Goal: Task Accomplishment & Management: Use online tool/utility

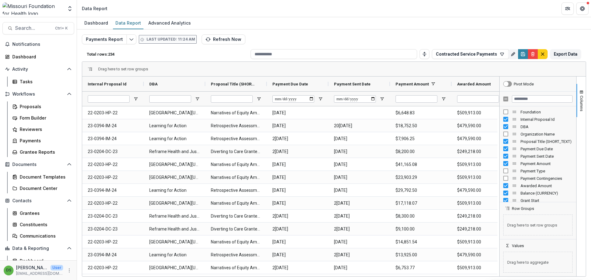
scroll to position [28, 0]
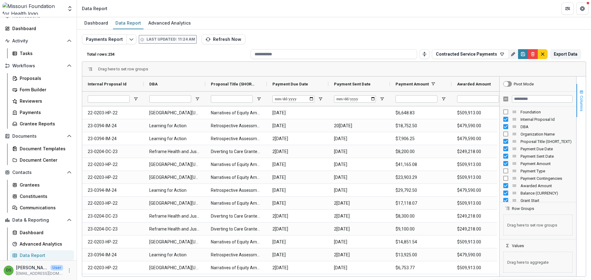
click at [578, 93] on button "Columns" at bounding box center [580, 100] width 9 height 33
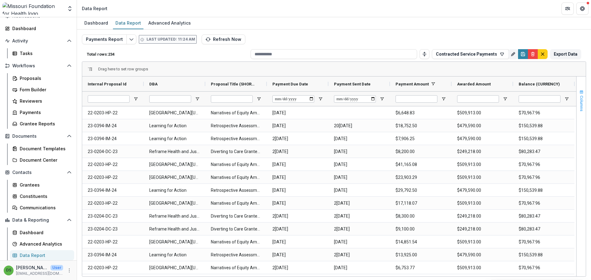
click at [578, 91] on button "Columns" at bounding box center [580, 100] width 9 height 33
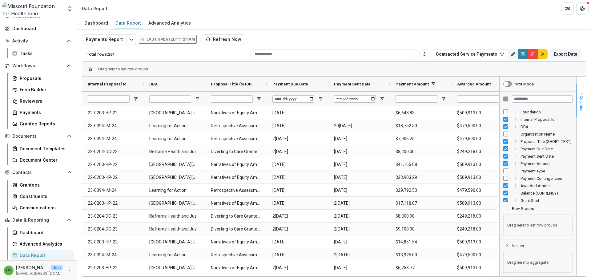
click at [580, 94] on span "button" at bounding box center [581, 92] width 5 height 5
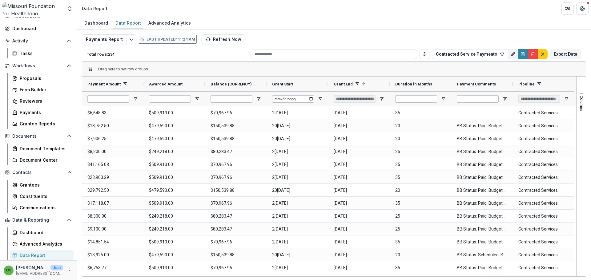
scroll to position [0, 0]
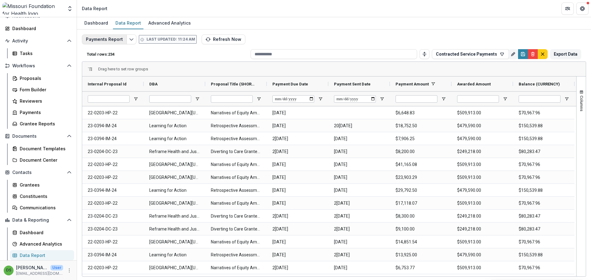
click at [118, 41] on button "Payments Report" at bounding box center [104, 39] width 45 height 10
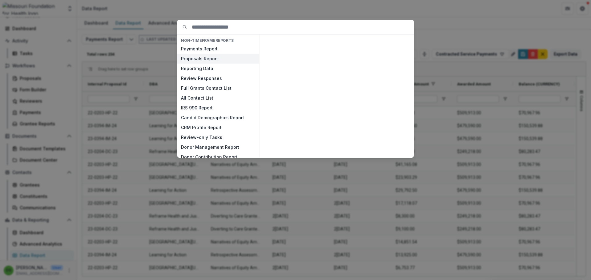
click at [197, 58] on button "Proposals Report" at bounding box center [218, 59] width 82 height 10
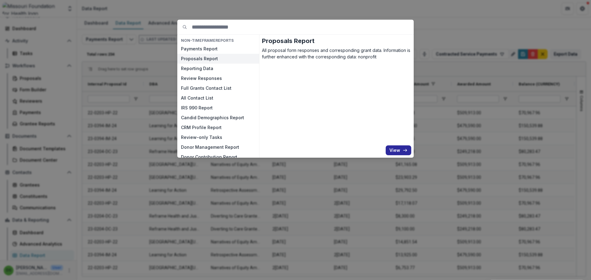
click at [397, 150] on button "View" at bounding box center [398, 150] width 26 height 10
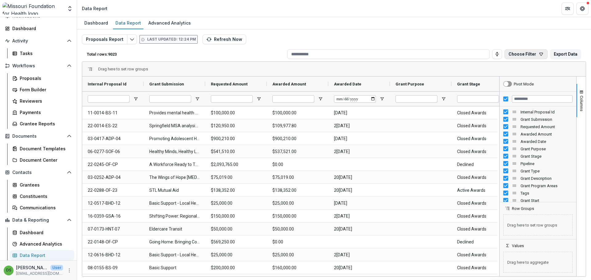
click at [529, 52] on button "Choose Filter" at bounding box center [525, 54] width 43 height 10
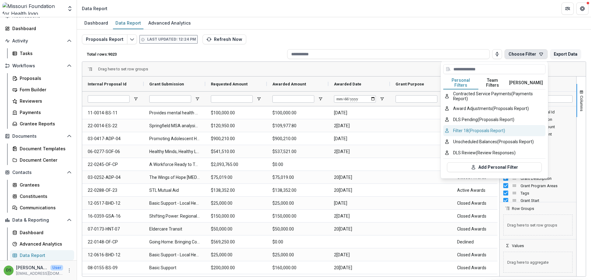
click at [480, 125] on button "Filter 18 (Proposals Report)" at bounding box center [494, 130] width 102 height 11
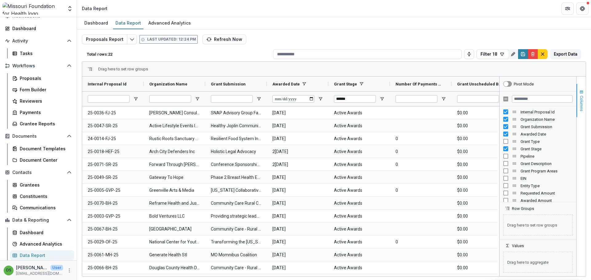
click at [582, 94] on span "button" at bounding box center [581, 92] width 5 height 5
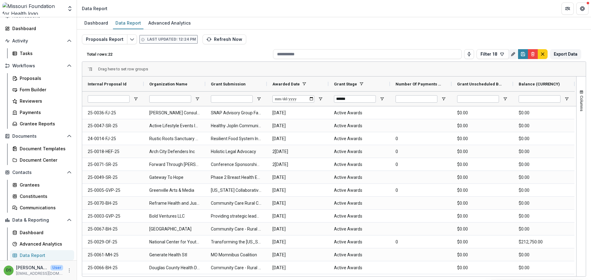
scroll to position [0, 0]
click at [580, 92] on span "button" at bounding box center [581, 92] width 5 height 5
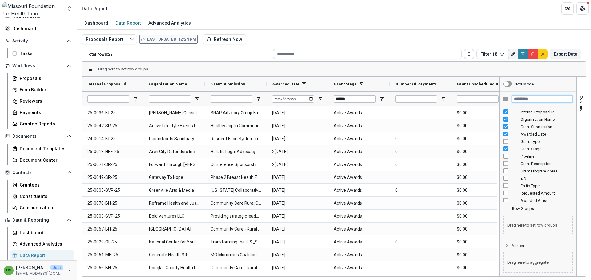
click at [535, 98] on input "Filter Columns Input" at bounding box center [541, 98] width 61 height 7
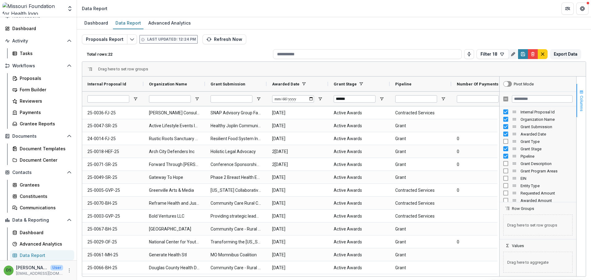
click at [579, 97] on span "Columns" at bounding box center [581, 104] width 5 height 16
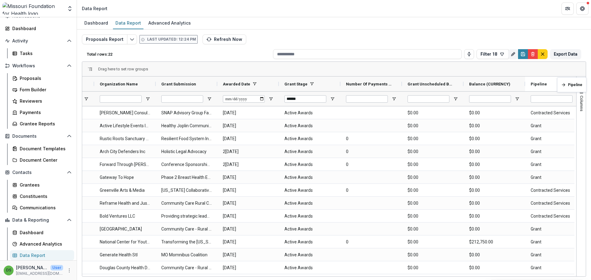
scroll to position [0, 62]
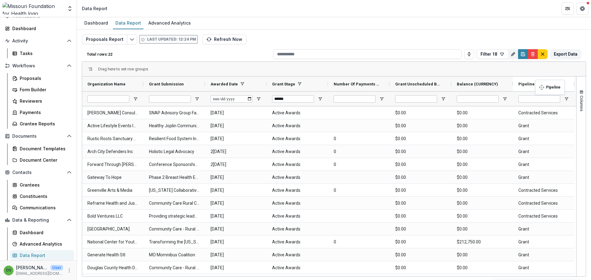
drag, startPoint x: 438, startPoint y: 85, endPoint x: 538, endPoint y: 84, distance: 100.3
click at [532, 101] on input "Pipeline Filter Input" at bounding box center [539, 98] width 42 height 7
click at [564, 98] on span "Open Filter Menu" at bounding box center [565, 99] width 5 height 5
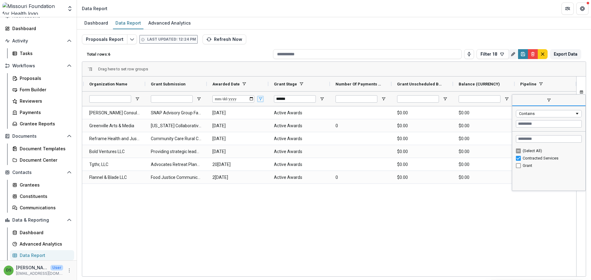
click at [260, 100] on span "Open Filter Menu" at bounding box center [260, 99] width 5 height 5
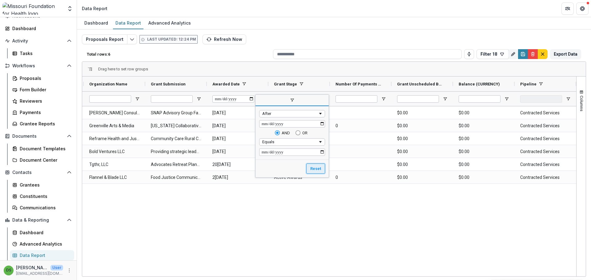
click at [323, 168] on button "Reset" at bounding box center [315, 169] width 19 height 10
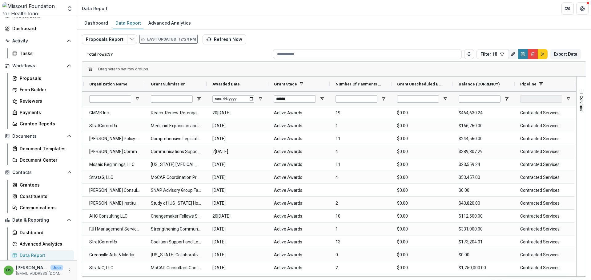
click at [325, 35] on div "Proposals Report Last updated: 12:24 PM Refresh Now Total rows: 57 Filter 18 Pe…" at bounding box center [334, 148] width 504 height 228
click at [582, 92] on span "button" at bounding box center [581, 92] width 5 height 5
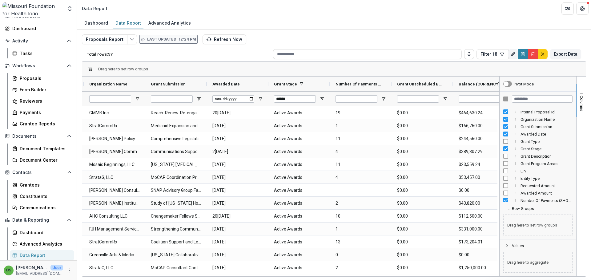
click at [321, 44] on div "Proposals Report Last updated: 12:24 PM Refresh Now Total rows: 57 Filter 18 Pe…" at bounding box center [334, 148] width 504 height 228
click at [520, 101] on input "Filter Columns Input" at bounding box center [541, 98] width 61 height 7
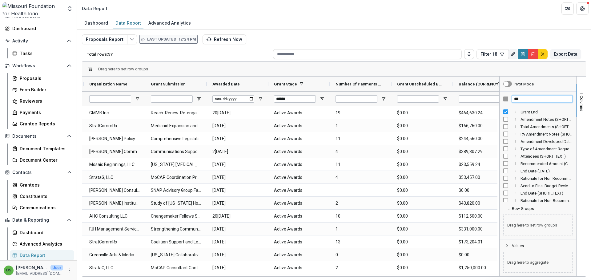
drag, startPoint x: 521, startPoint y: 99, endPoint x: 512, endPoint y: 99, distance: 9.5
click at [512, 99] on input "***" at bounding box center [541, 98] width 61 height 7
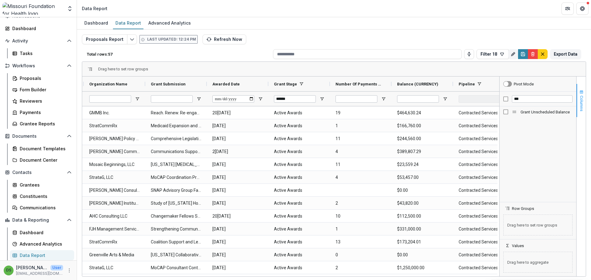
click at [581, 94] on span "button" at bounding box center [581, 92] width 5 height 5
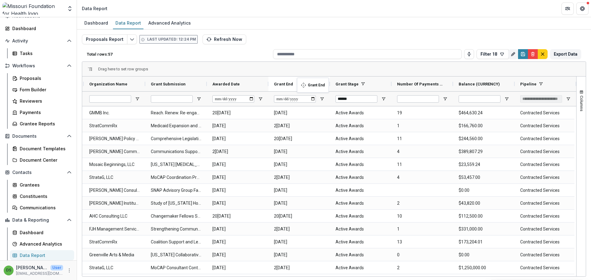
drag, startPoint x: 534, startPoint y: 83, endPoint x: 300, endPoint y: 82, distance: 234.7
click at [579, 93] on span "button" at bounding box center [581, 92] width 5 height 5
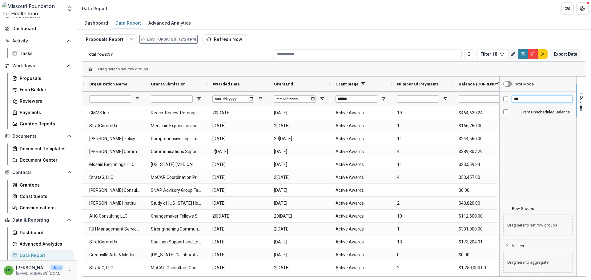
click at [531, 97] on input "***" at bounding box center [541, 98] width 61 height 7
click at [530, 97] on input "***" at bounding box center [541, 98] width 61 height 7
click at [580, 92] on span "button" at bounding box center [581, 92] width 5 height 5
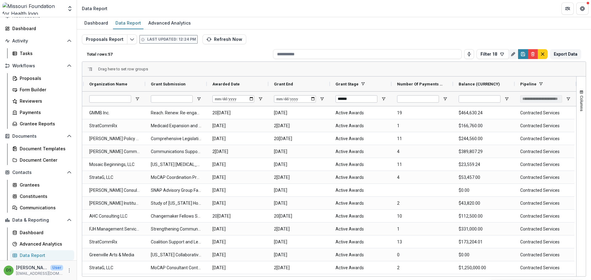
scroll to position [0, 123]
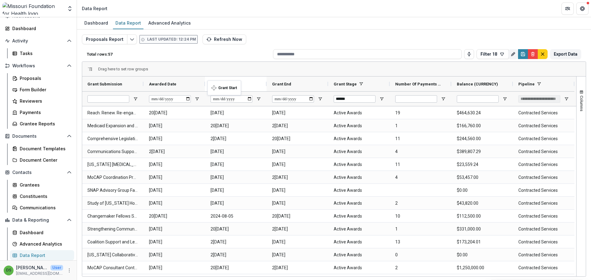
drag, startPoint x: 526, startPoint y: 84, endPoint x: 210, endPoint y: 84, distance: 315.6
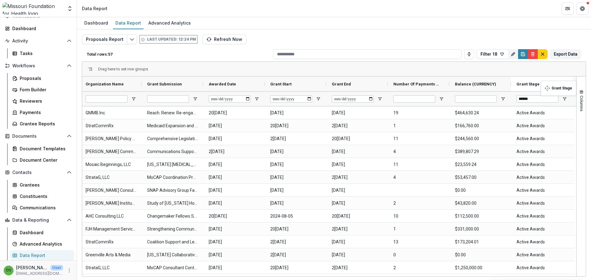
drag, startPoint x: 404, startPoint y: 86, endPoint x: 543, endPoint y: 85, distance: 139.3
click at [581, 95] on button "Columns" at bounding box center [580, 100] width 9 height 33
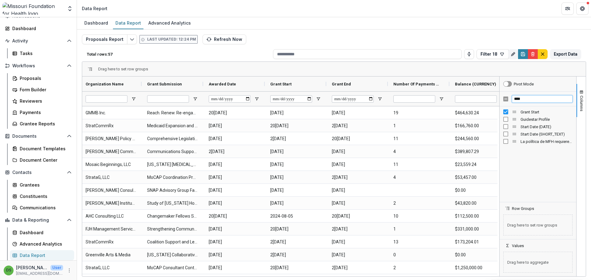
click at [506, 98] on div "****" at bounding box center [537, 99] width 77 height 15
type input "***"
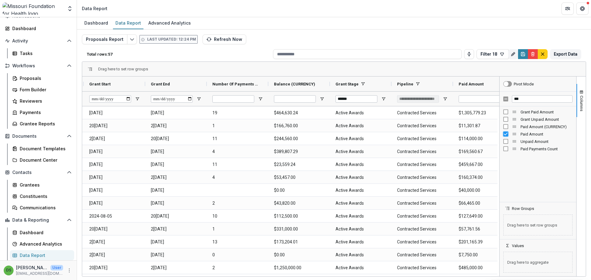
scroll to position [0, 260]
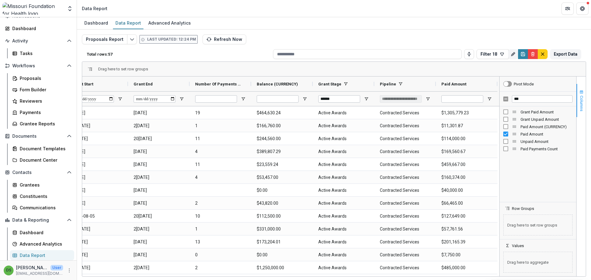
click at [581, 91] on span "button" at bounding box center [581, 92] width 5 height 5
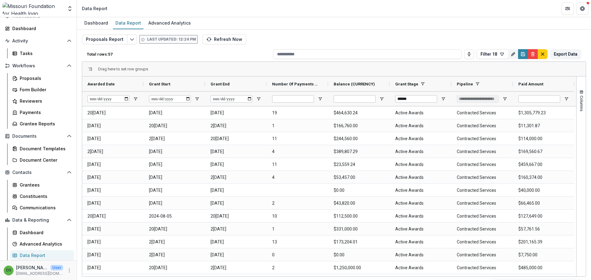
scroll to position [0, 185]
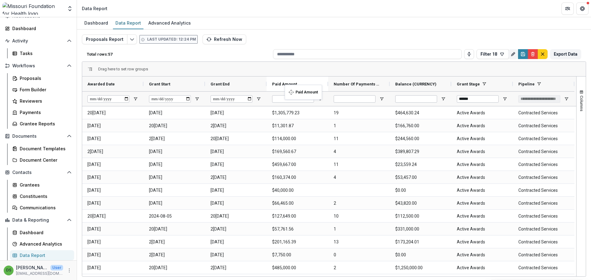
drag, startPoint x: 533, startPoint y: 85, endPoint x: 288, endPoint y: 89, distance: 245.5
click at [523, 55] on icon "Save" at bounding box center [522, 54] width 5 height 5
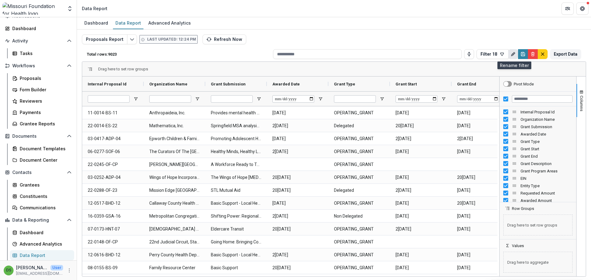
click at [511, 53] on icon "Rename" at bounding box center [512, 54] width 5 height 5
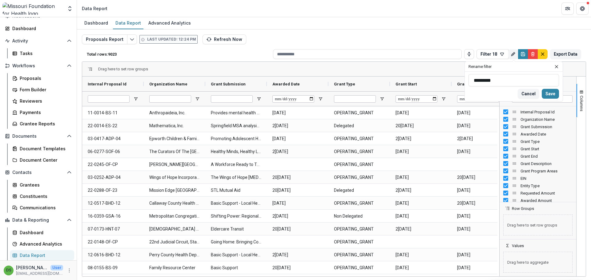
drag, startPoint x: 494, startPoint y: 82, endPoint x: 464, endPoint y: 81, distance: 29.8
click at [464, 81] on div "Total rows: 9023 Filter 18 Personal Filters Team Filters Temelio Filters Contra…" at bounding box center [334, 154] width 504 height 215
click at [478, 78] on input "*********" at bounding box center [513, 80] width 90 height 12
type input "**********"
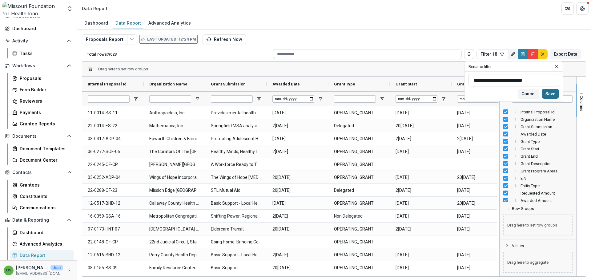
click at [550, 94] on button "Save" at bounding box center [549, 94] width 17 height 10
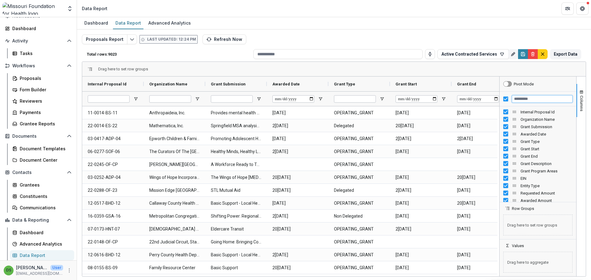
click at [561, 97] on input "Filter Columns Input" at bounding box center [541, 98] width 61 height 7
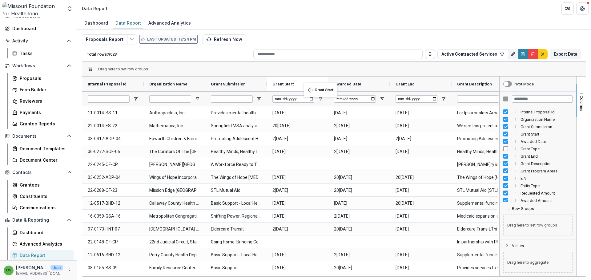
drag, startPoint x: 349, startPoint y: 84, endPoint x: 303, endPoint y: 87, distance: 46.2
drag, startPoint x: 407, startPoint y: 87, endPoint x: 357, endPoint y: 88, distance: 49.8
click at [581, 92] on span "button" at bounding box center [581, 92] width 5 height 5
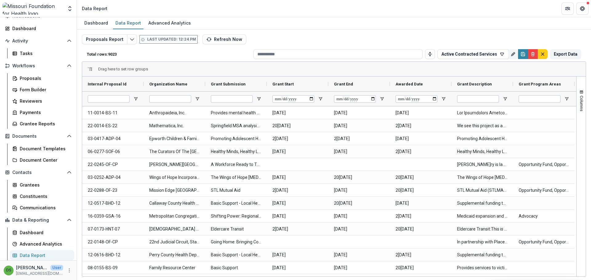
scroll to position [0, 430]
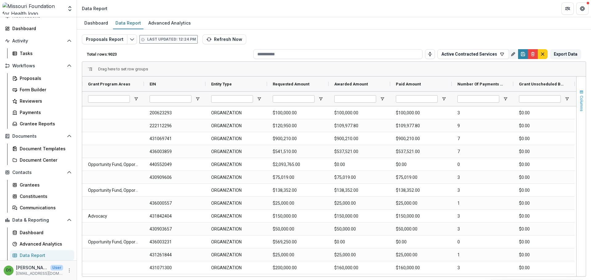
click at [580, 91] on span "button" at bounding box center [581, 92] width 5 height 5
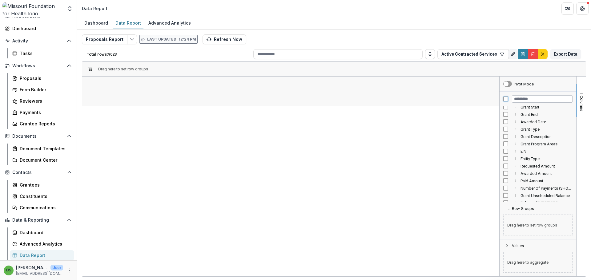
scroll to position [0, 0]
click at [472, 41] on div "Proposals Report Last updated: 12:24 PM Refresh Now Total rows: 9023 Active Con…" at bounding box center [334, 148] width 504 height 228
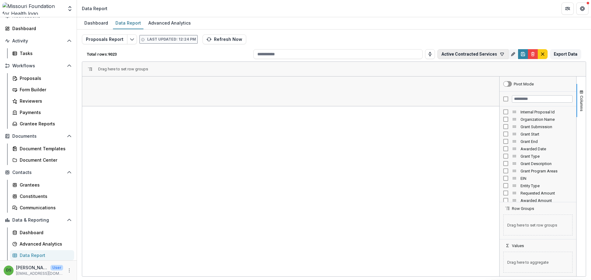
click at [466, 54] on button "Active Contracted Services" at bounding box center [472, 54] width 71 height 10
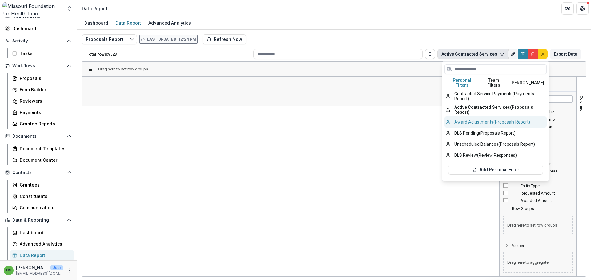
click at [474, 117] on button "Award Adjustments (Proposals Report)" at bounding box center [495, 122] width 102 height 11
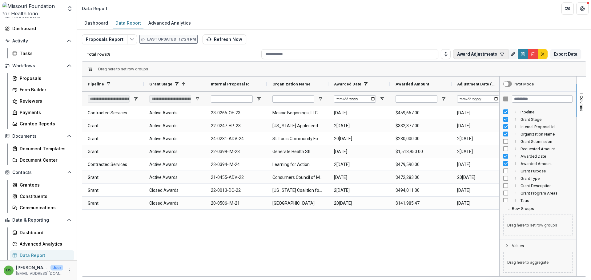
click at [483, 55] on button "Award Adjustments" at bounding box center [480, 54] width 55 height 10
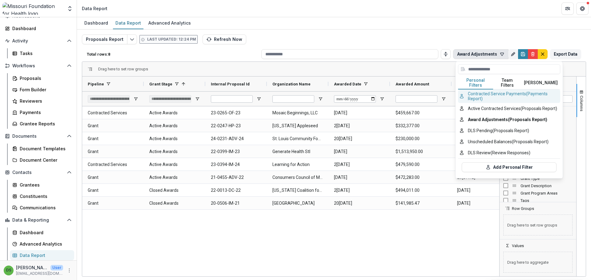
click at [484, 91] on button "Contracted Service Payments (Payments Report)" at bounding box center [509, 97] width 102 height 14
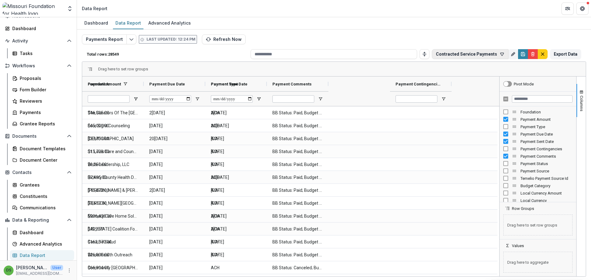
click at [491, 57] on button "Contracted Service Payments" at bounding box center [470, 54] width 77 height 10
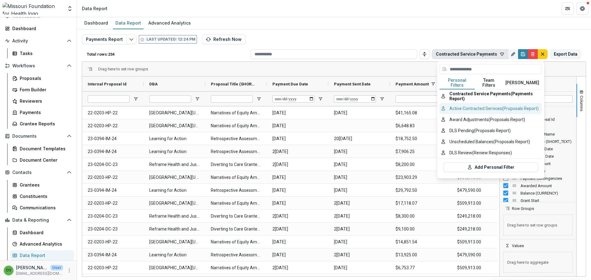
click at [479, 106] on button "Active Contracted Services (Proposals Report)" at bounding box center [490, 108] width 102 height 11
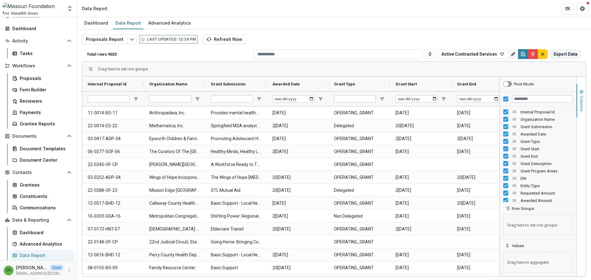
click at [584, 92] on button "Columns" at bounding box center [580, 100] width 9 height 33
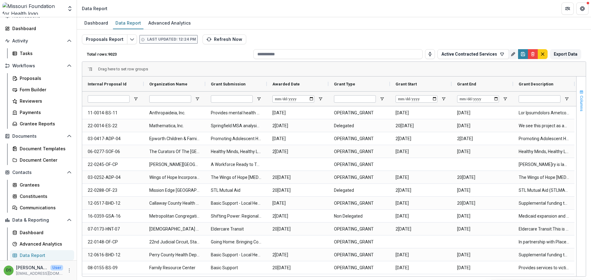
click at [578, 93] on button "Columns" at bounding box center [580, 100] width 9 height 33
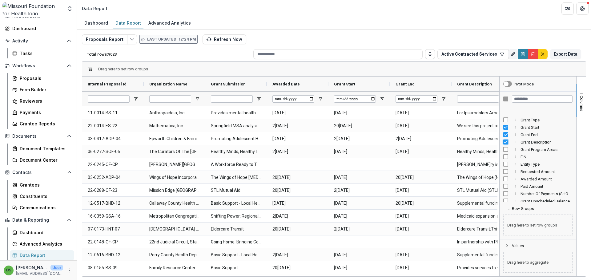
scroll to position [31, 0]
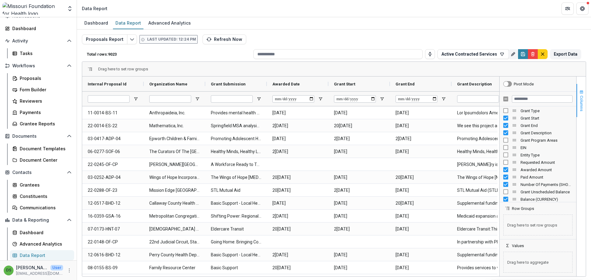
click at [582, 95] on button "Columns" at bounding box center [580, 100] width 9 height 33
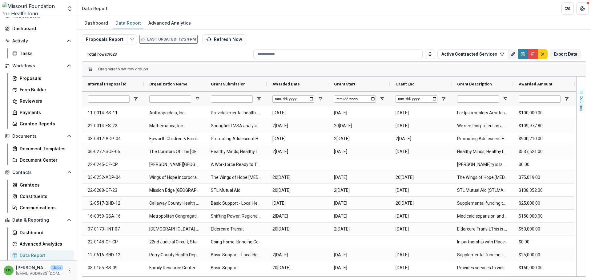
drag, startPoint x: 582, startPoint y: 95, endPoint x: 579, endPoint y: 88, distance: 8.0
click at [579, 88] on button "Columns" at bounding box center [580, 100] width 9 height 33
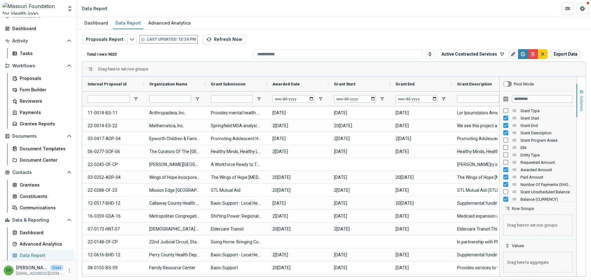
click at [579, 88] on button "Columns" at bounding box center [580, 100] width 9 height 33
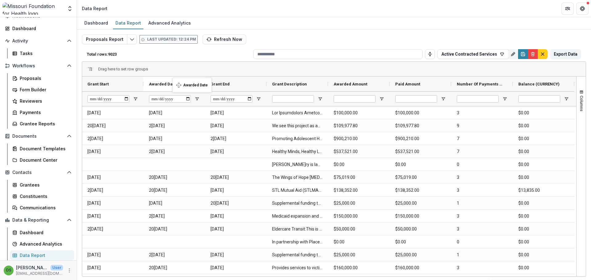
scroll to position [0, 123]
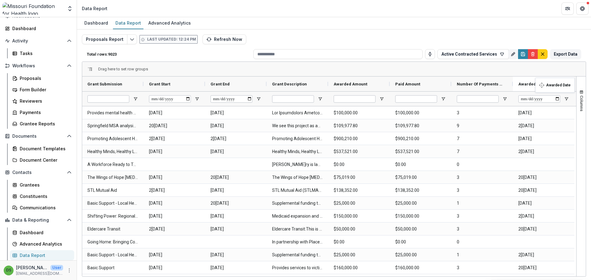
drag, startPoint x: 113, startPoint y: 84, endPoint x: 538, endPoint y: 82, distance: 425.1
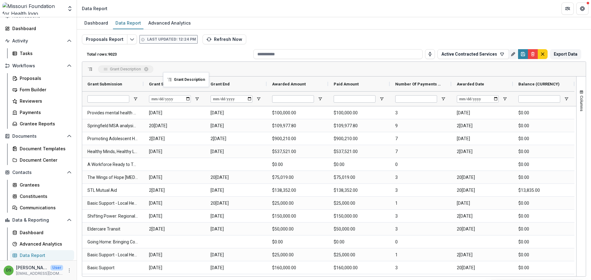
drag, startPoint x: 295, startPoint y: 83, endPoint x: 166, endPoint y: 76, distance: 128.7
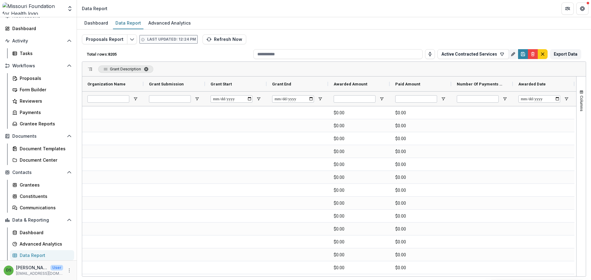
click at [147, 67] on span "Grant Description. Press ENTER to sort. Press DELETE to remove" at bounding box center [146, 69] width 5 height 5
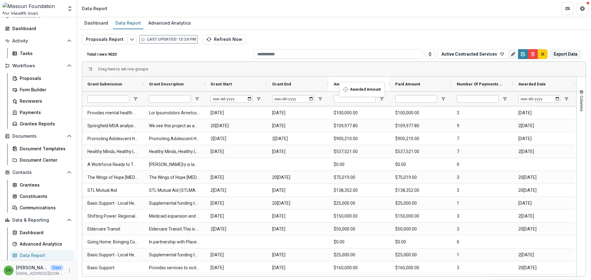
drag, startPoint x: 351, startPoint y: 85, endPoint x: 342, endPoint y: 86, distance: 9.3
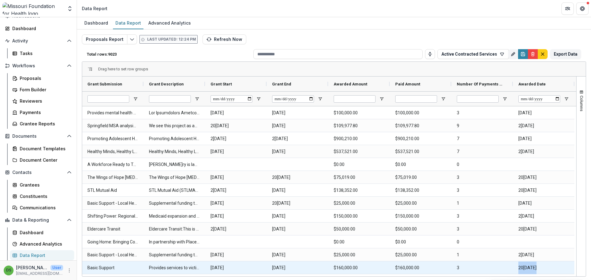
drag, startPoint x: 377, startPoint y: 277, endPoint x: 487, endPoint y: 264, distance: 110.8
click at [487, 264] on div "Dashboard Data Report Advanced Analytics Proposals Report Last updated: 12:24 P…" at bounding box center [334, 148] width 514 height 263
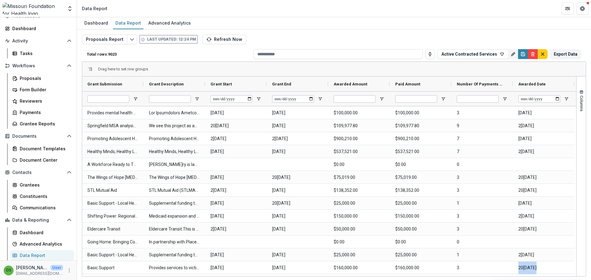
scroll to position [0, 185]
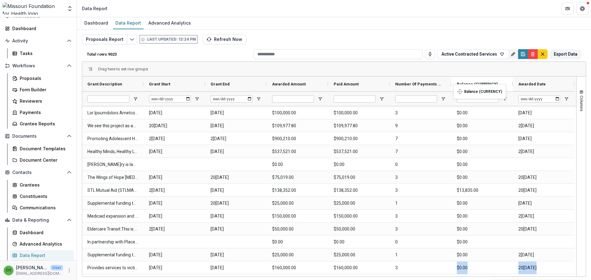
drag, startPoint x: 531, startPoint y: 81, endPoint x: 456, endPoint y: 88, distance: 74.7
click at [523, 53] on icon "Save" at bounding box center [523, 52] width 2 height 1
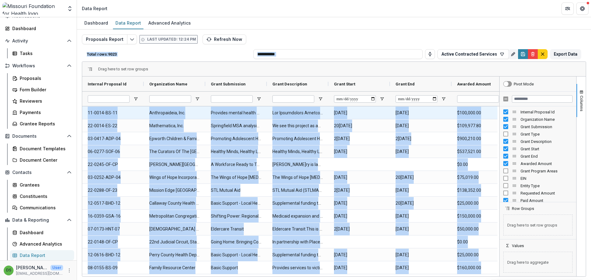
click at [290, 115] on Description-15355 at bounding box center [297, 113] width 50 height 13
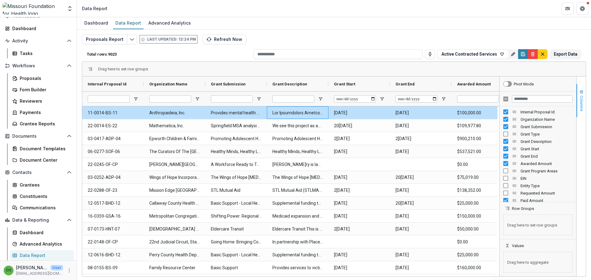
click at [579, 92] on span "button" at bounding box center [581, 92] width 5 height 5
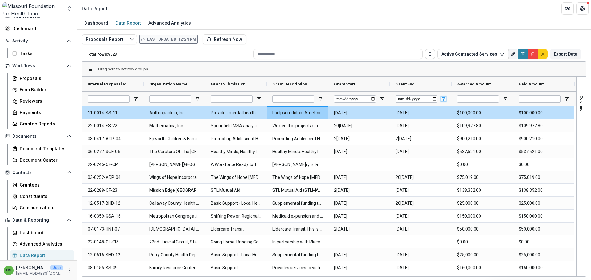
click at [442, 99] on span "Open Filter Menu" at bounding box center [443, 99] width 5 height 5
click at [447, 111] on div "Equals" at bounding box center [473, 113] width 56 height 5
click at [450, 114] on div "Does not equal" at bounding box center [473, 113] width 56 height 5
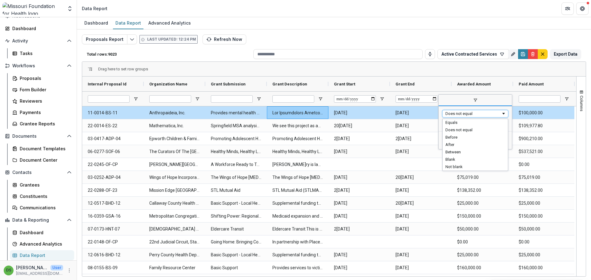
click at [453, 113] on div "Does not equal" at bounding box center [473, 113] width 56 height 5
click at [580, 93] on span "button" at bounding box center [581, 92] width 5 height 5
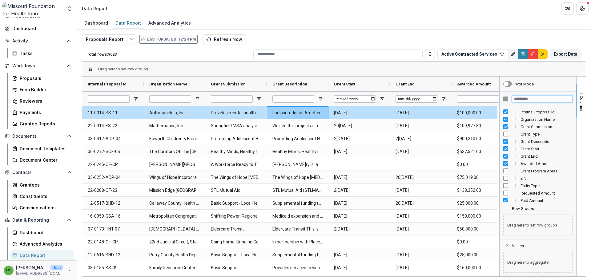
click at [556, 97] on input "Filter Columns Input" at bounding box center [541, 98] width 61 height 7
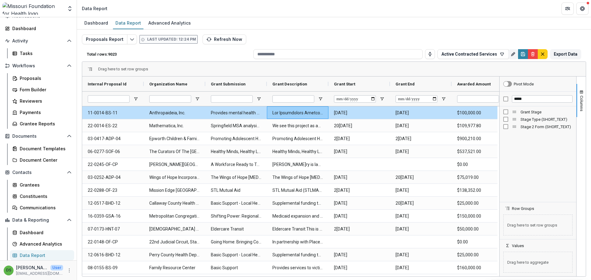
click at [508, 110] on div "Grant Stage" at bounding box center [537, 111] width 69 height 7
click at [580, 94] on span "button" at bounding box center [581, 92] width 5 height 5
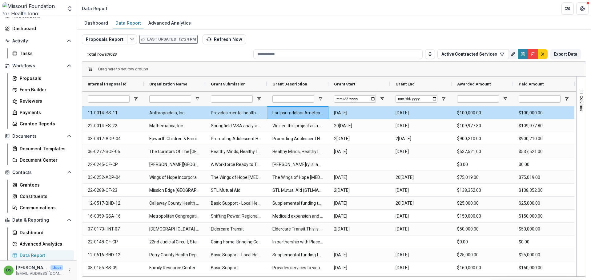
scroll to position [0, 246]
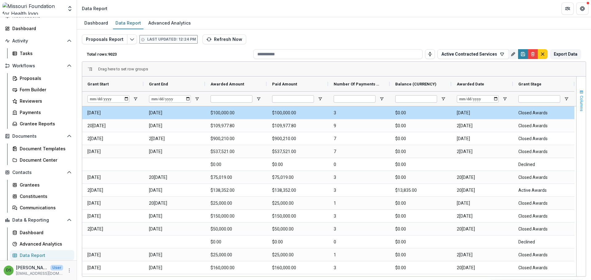
click at [581, 91] on span "button" at bounding box center [581, 92] width 5 height 5
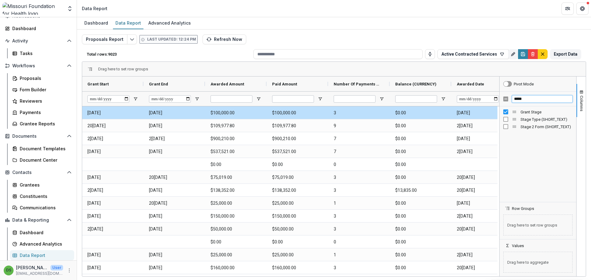
drag, startPoint x: 542, startPoint y: 98, endPoint x: 484, endPoint y: 102, distance: 58.0
click at [484, 102] on div "Grant Description Grant Start [GEOGRAPHIC_DATA]" at bounding box center [333, 177] width 503 height 200
type input "****"
click at [580, 94] on span "button" at bounding box center [581, 92] width 5 height 5
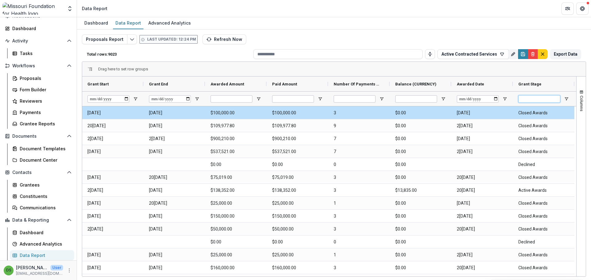
click at [540, 100] on input "Grant Stage Filter Input" at bounding box center [539, 98] width 42 height 7
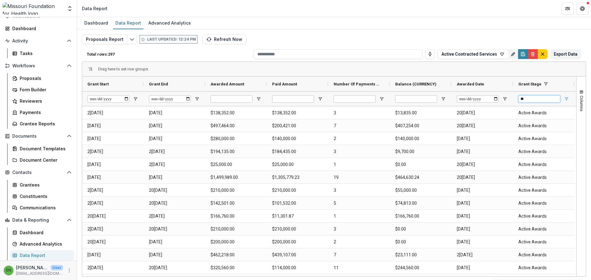
type input "**"
click at [567, 100] on span "Open Filter Menu" at bounding box center [565, 99] width 5 height 5
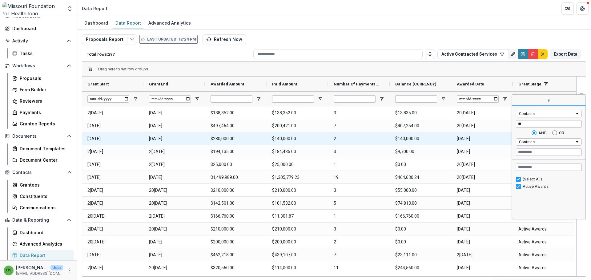
click at [465, 136] on Date-15968 "[DATE]" at bounding box center [481, 139] width 50 height 13
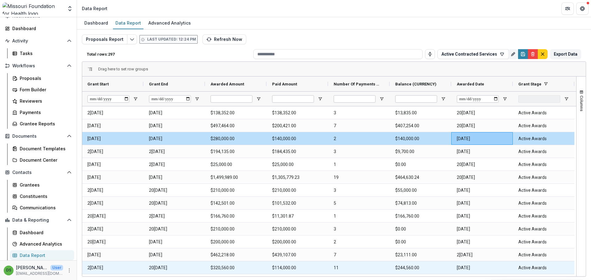
drag, startPoint x: 530, startPoint y: 276, endPoint x: 567, endPoint y: 273, distance: 37.4
click at [567, 273] on div "Drag here to set row groups Drag here to set column labels Grant Description Gr…" at bounding box center [334, 169] width 504 height 215
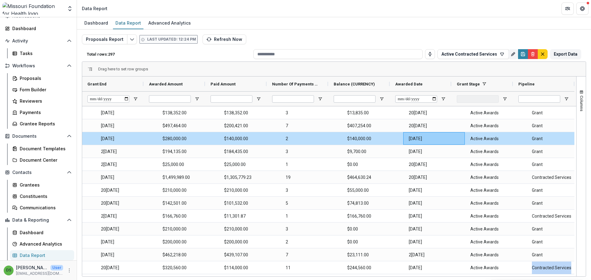
scroll to position [0, 308]
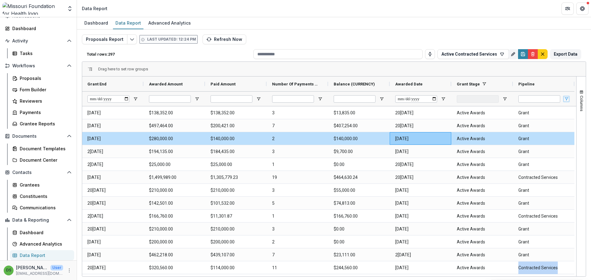
click at [567, 99] on span "Open Filter Menu" at bounding box center [565, 99] width 5 height 5
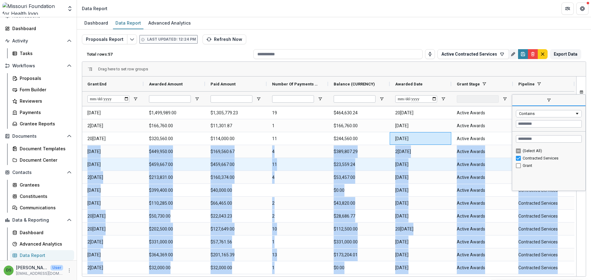
click at [497, 161] on Stage-16169 "Active Awards" at bounding box center [481, 164] width 50 height 13
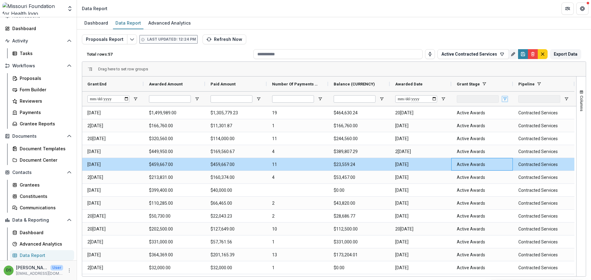
click at [503, 97] on span "Open Filter Menu" at bounding box center [504, 99] width 5 height 5
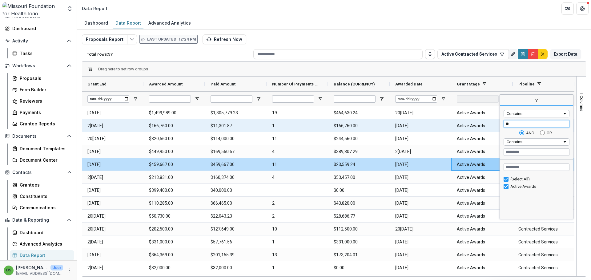
drag, startPoint x: 509, startPoint y: 123, endPoint x: 498, endPoint y: 125, distance: 11.8
click at [498, 125] on div "Drag here to set row groups Drag here to set column labels Grant Start [GEOGRAP…" at bounding box center [334, 169] width 504 height 215
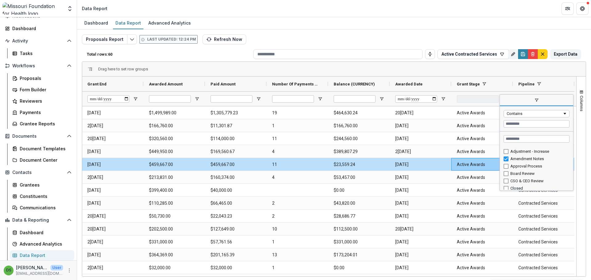
scroll to position [0, 0]
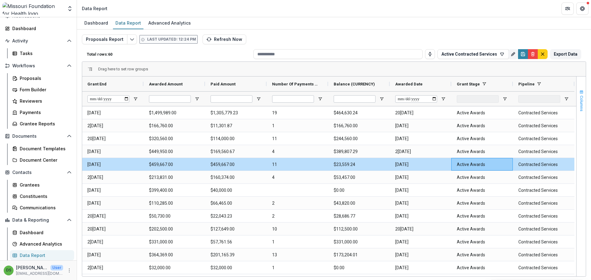
click at [580, 93] on span "button" at bounding box center [581, 92] width 5 height 5
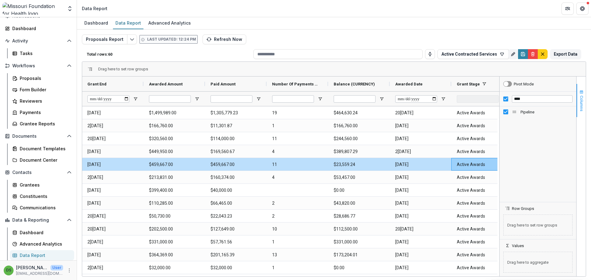
click at [580, 97] on span "Columns" at bounding box center [581, 104] width 5 height 16
